Goal: Complete application form

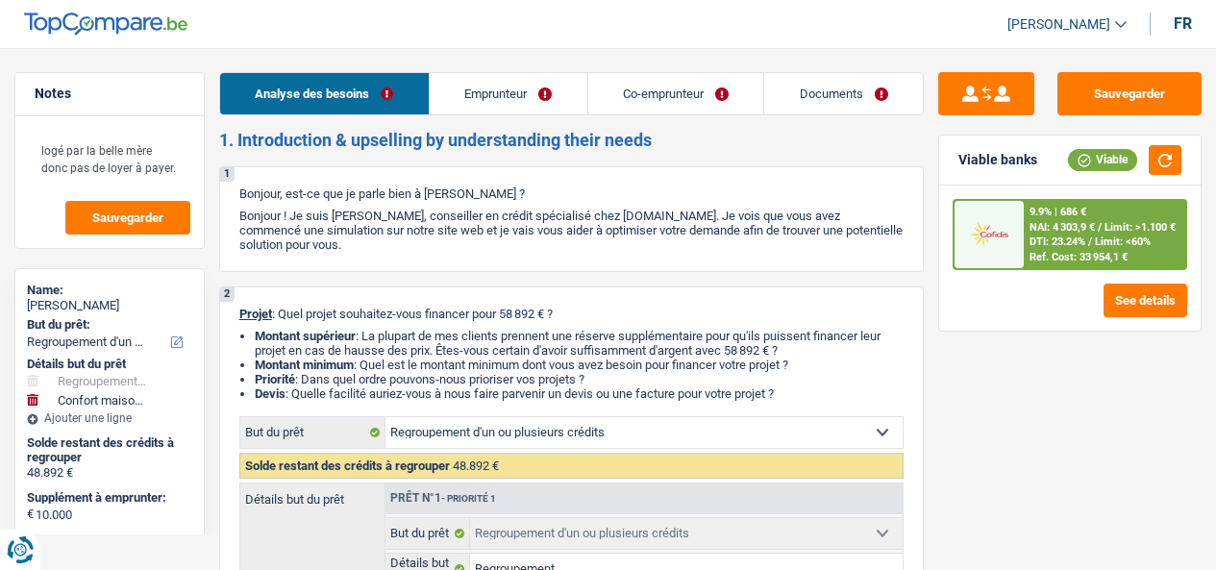
select select "refinancing"
select select "household"
select select "144"
select select "refinancing"
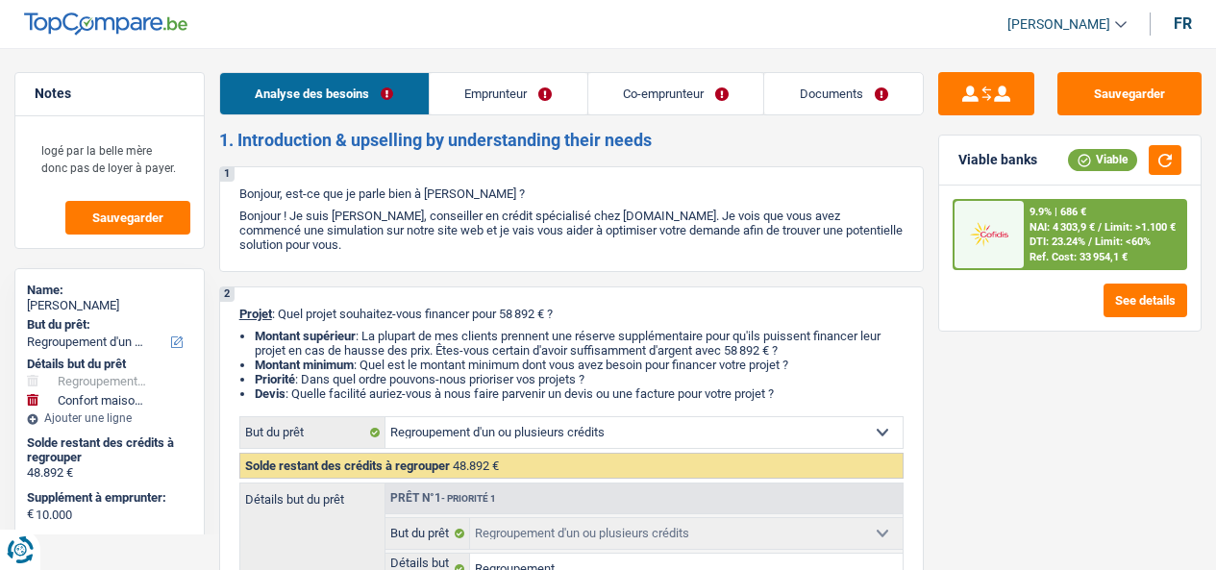
select select "refinancing"
select select "yes"
select select "household"
select select "false"
select select "144"
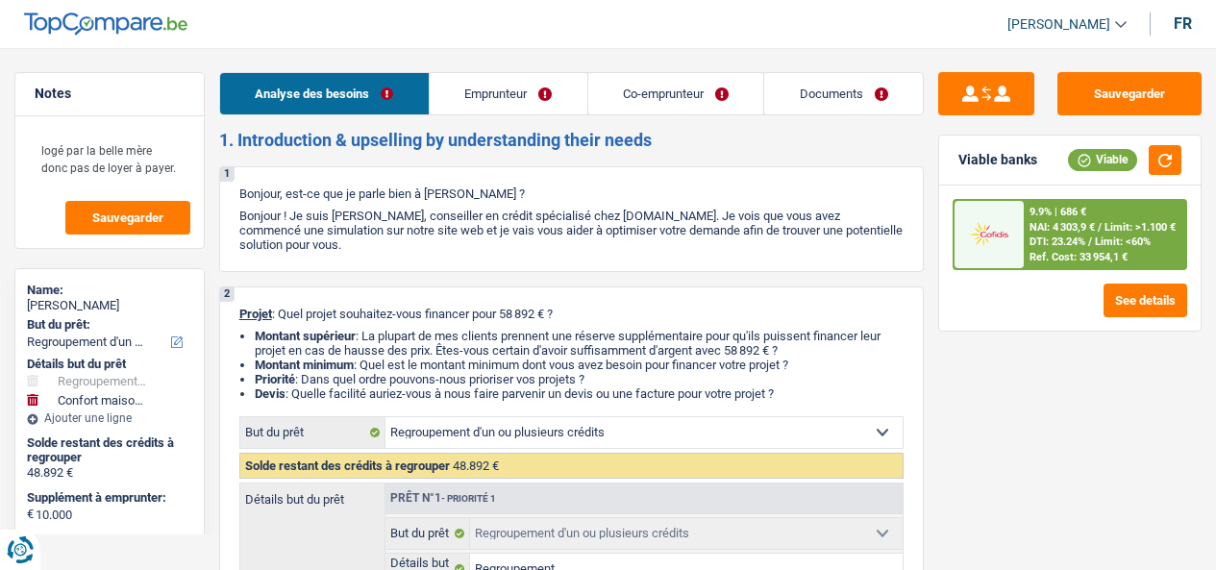
select select "worker"
select select "familyAllowances"
select select "netSalary"
select select "mealVouchers"
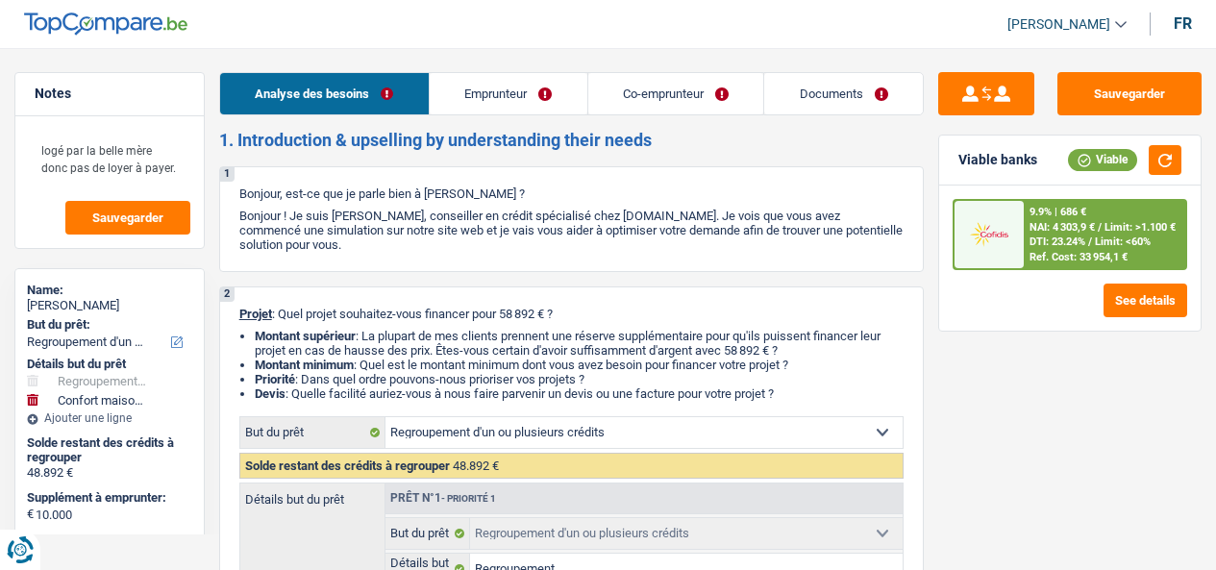
select select "netSalary"
select select "mealVouchers"
select select "liveWithParents"
select select "personalLoan"
select select "homeFurnishingOrRelocation"
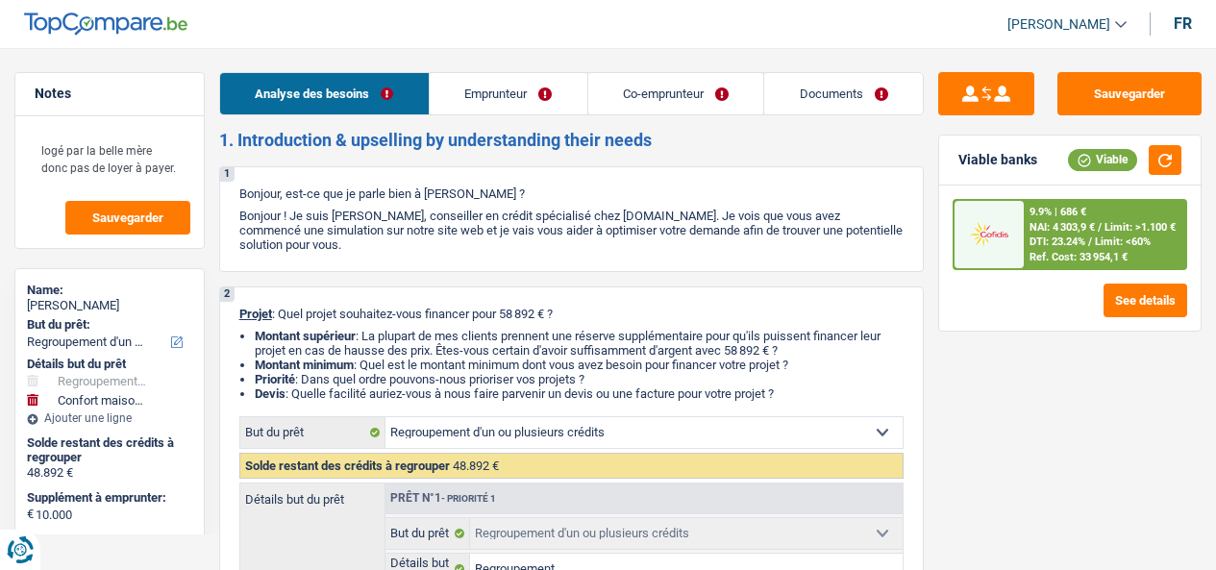
select select "144"
select select "carLoan"
select select "60"
select select "personalLoan"
select select "homeFurnishingOrRelocation"
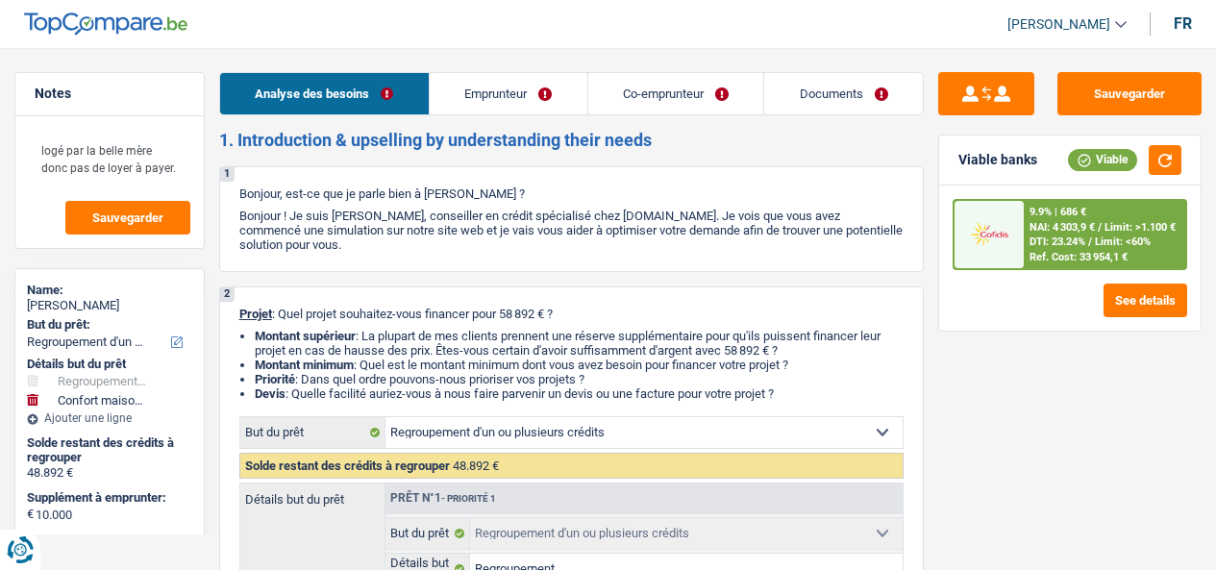
select select "12"
select select "cardOrCredit"
select select "personalLoan"
select select "homeFurnishingOrRelocation"
select select "30"
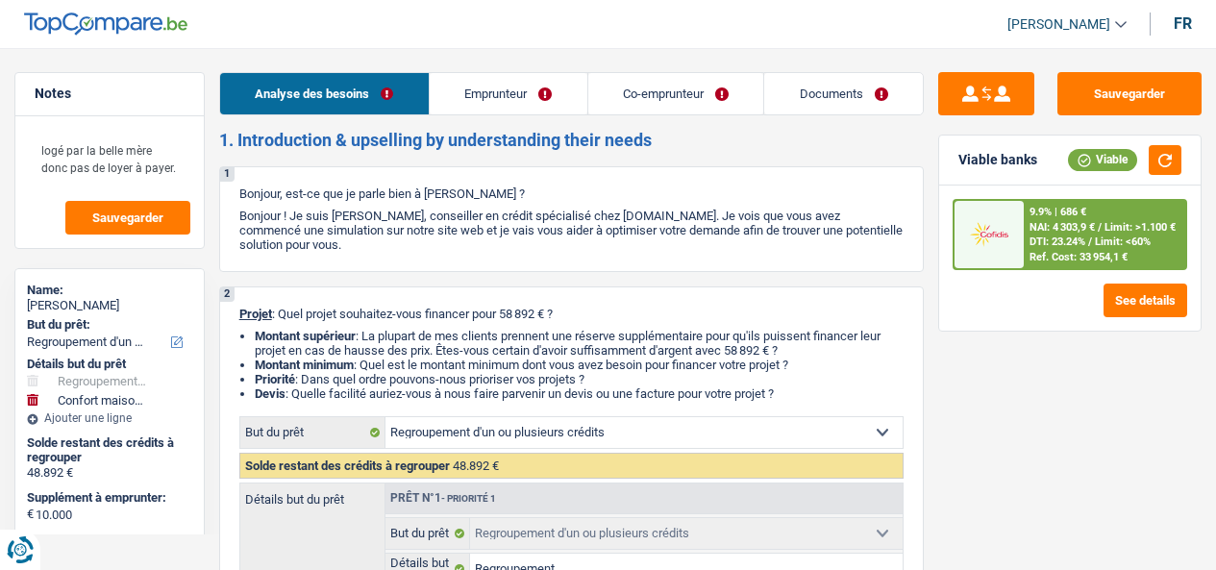
select select "cardOrCredit"
select select "refinancing"
select select "yes"
select select "household"
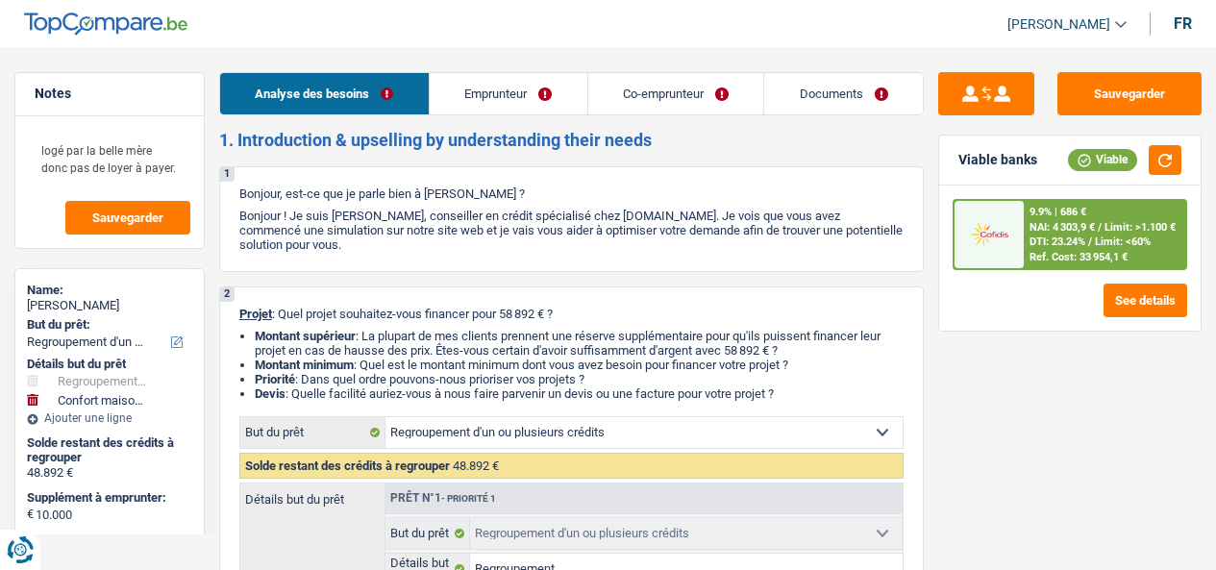
select select "false"
select select "144"
click at [840, 107] on link "Documents" at bounding box center [843, 93] width 159 height 41
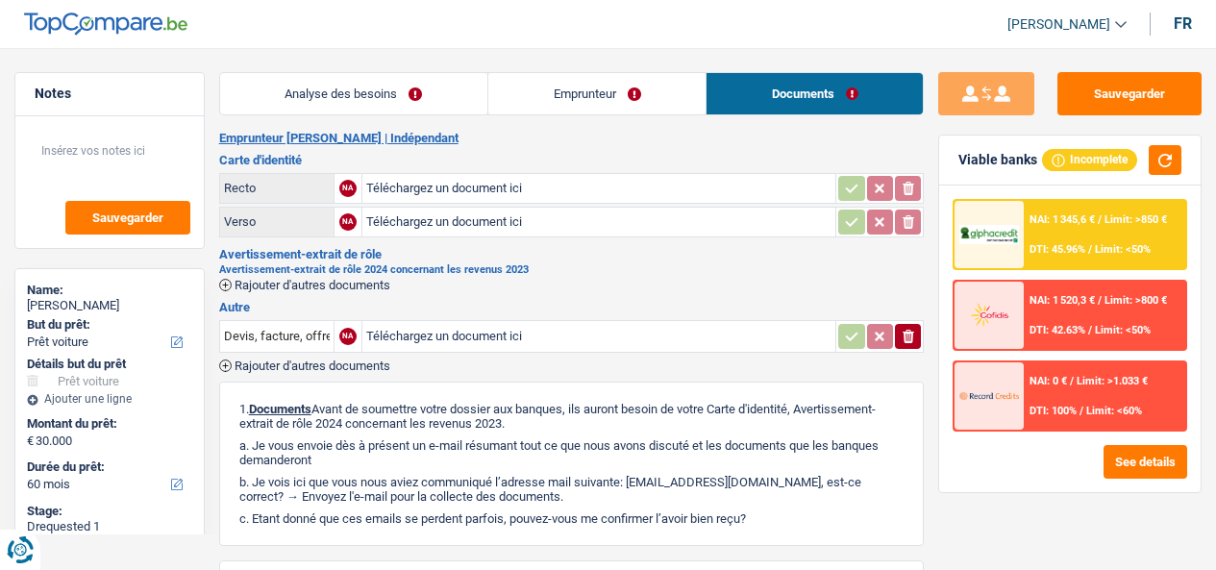
select select "car"
select select "60"
